Goal: Information Seeking & Learning: Find specific fact

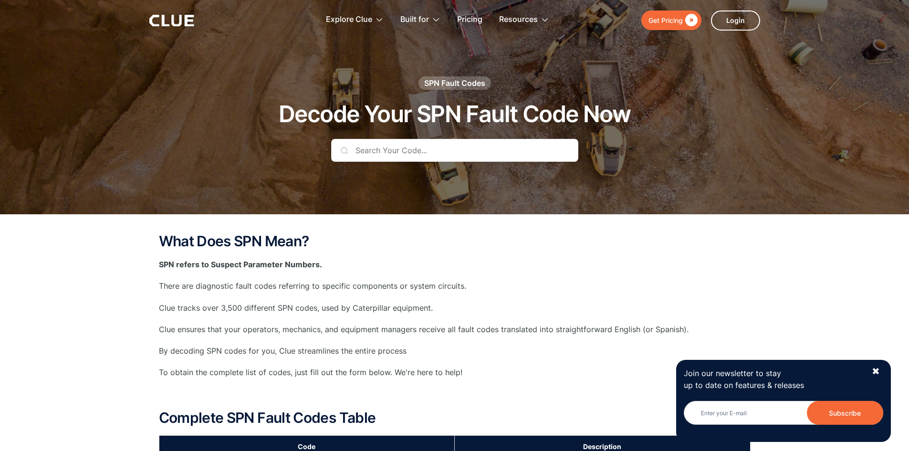
drag, startPoint x: 0, startPoint y: 0, endPoint x: 403, endPoint y: 155, distance: 431.8
click at [403, 153] on input "text" at bounding box center [454, 150] width 247 height 23
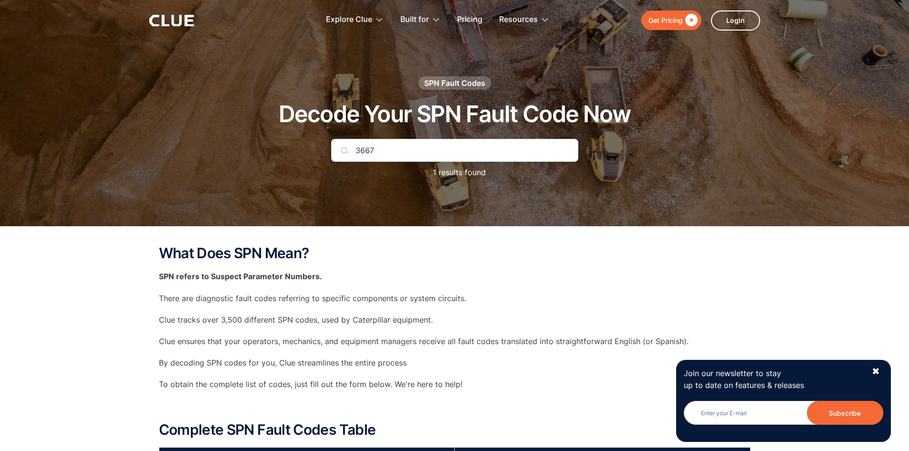
type input "3667"
drag, startPoint x: 399, startPoint y: 146, endPoint x: 254, endPoint y: 134, distance: 145.1
click at [255, 134] on div "SPN Fault Codes Decode Your SPN Fault Code Now 3667 1 results found" at bounding box center [454, 132] width 563 height 112
paste input "SPN 3667 - FMI 2"
click at [422, 150] on input "SPN 3667 - FMI 2" at bounding box center [454, 150] width 247 height 23
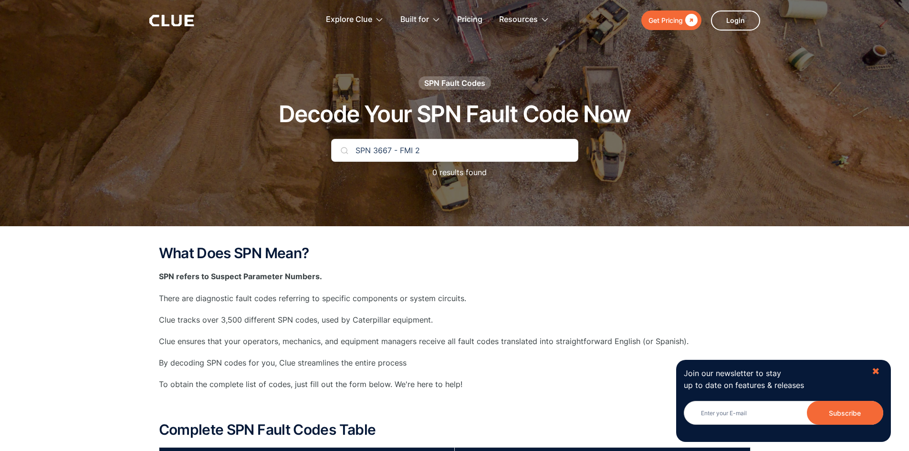
click at [877, 368] on div "✖" at bounding box center [876, 371] width 8 height 12
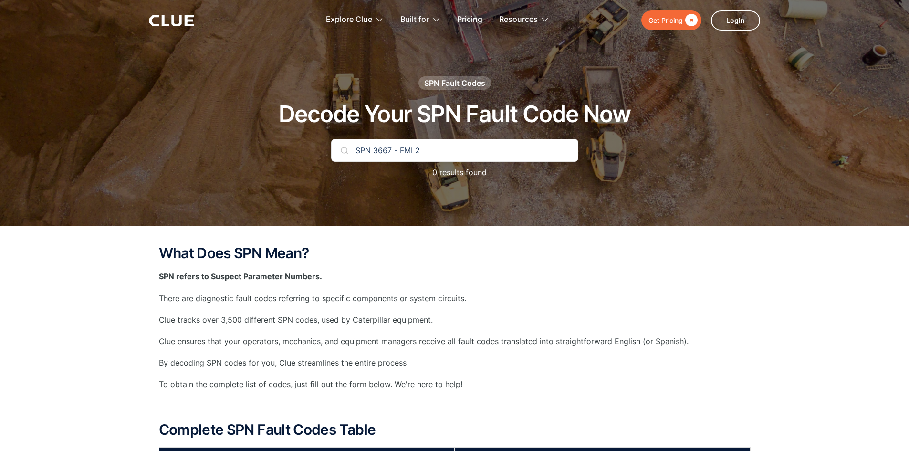
click at [442, 151] on input "SPN 3667 - FMI 2" at bounding box center [454, 150] width 247 height 23
click at [374, 147] on input "SPN 3667" at bounding box center [454, 150] width 247 height 23
drag, startPoint x: 374, startPoint y: 150, endPoint x: 285, endPoint y: 161, distance: 88.9
click at [285, 161] on div "SPN Fault Codes Decode Your SPN Fault Code Now SPN 3667 0 results found" at bounding box center [454, 132] width 563 height 112
type input "3667"
